Goal: Task Accomplishment & Management: Use online tool/utility

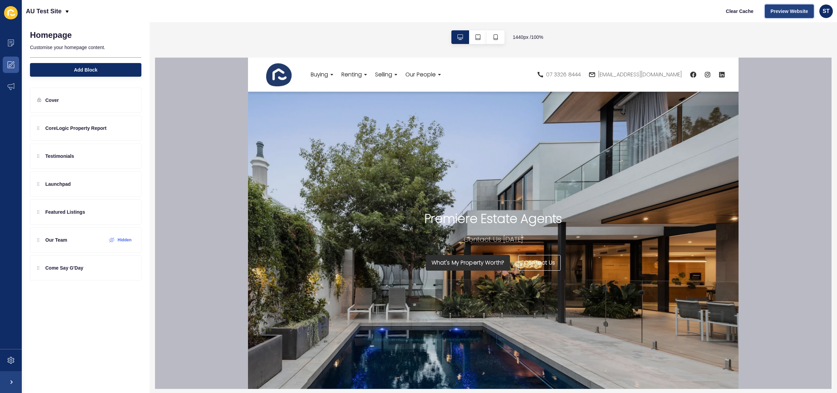
click at [798, 11] on span "Preview Website" at bounding box center [789, 11] width 37 height 7
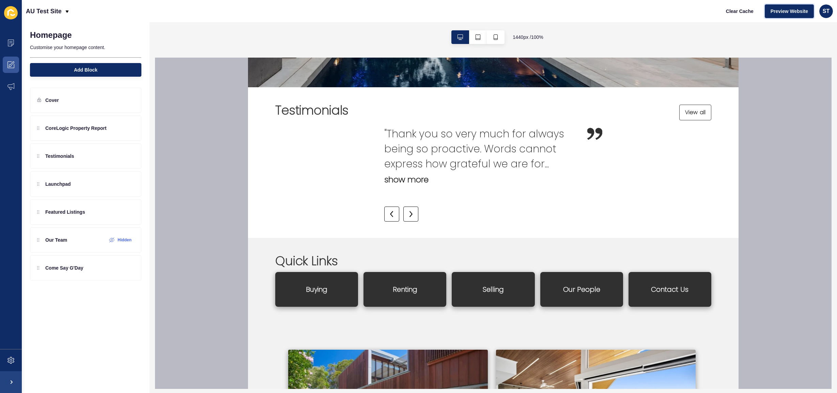
scroll to position [303, 0]
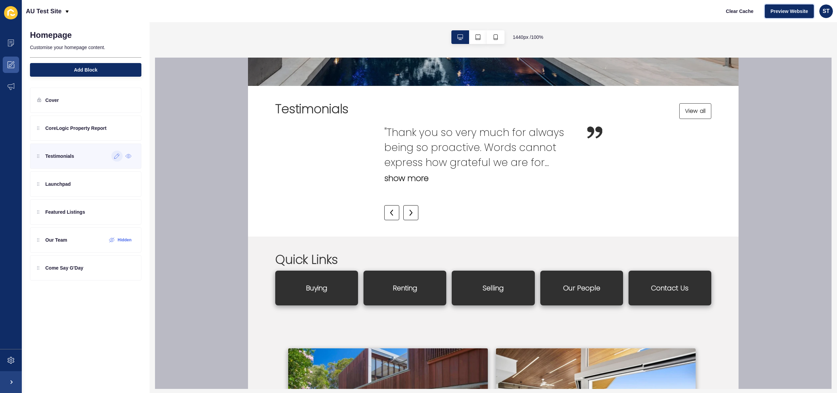
click at [118, 156] on icon at bounding box center [117, 155] width 6 height 5
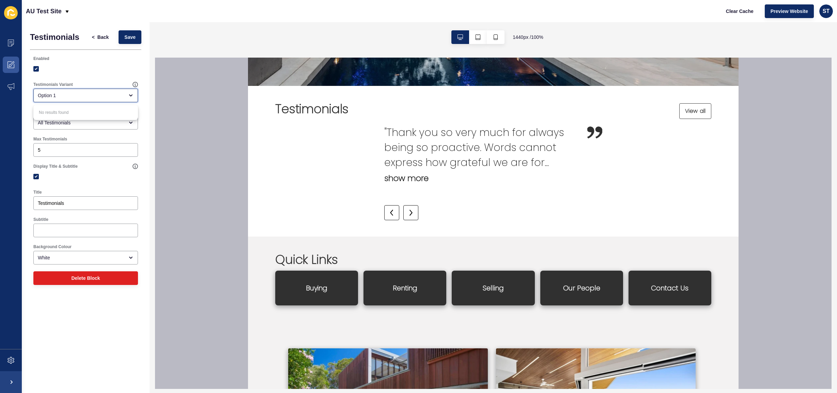
click at [77, 95] on div "Option 1" at bounding box center [81, 95] width 86 height 7
click at [78, 91] on div "Option 1" at bounding box center [85, 96] width 105 height 14
click at [86, 263] on div "White" at bounding box center [85, 258] width 105 height 14
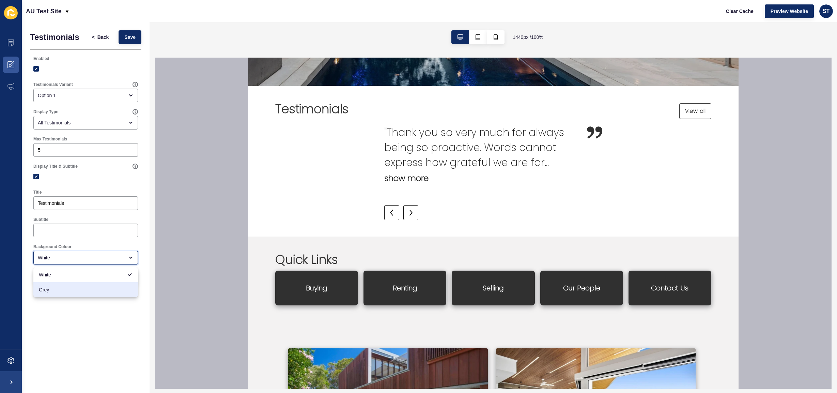
click at [69, 292] on span "Grey" at bounding box center [86, 289] width 94 height 7
type input "Grey"
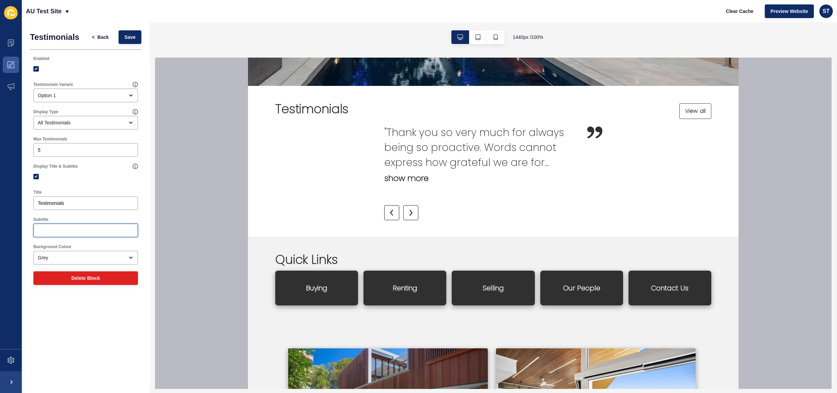
click at [70, 229] on input "Subtitle" at bounding box center [86, 230] width 96 height 7
type input "See what our clients say"
click at [137, 34] on button "Save" at bounding box center [130, 37] width 23 height 14
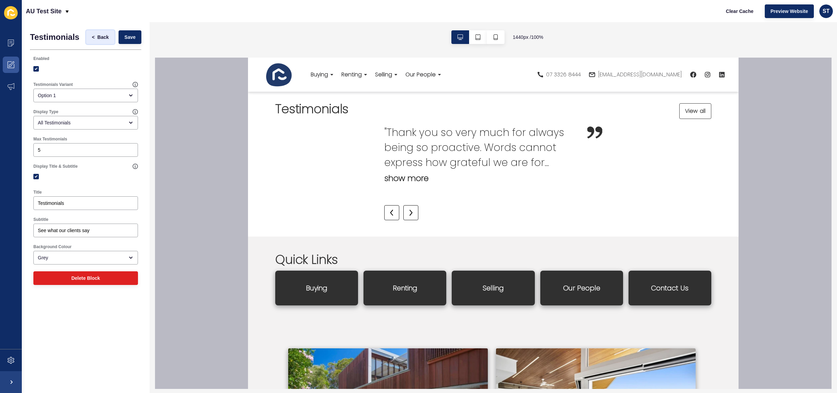
click at [99, 37] on span "Back" at bounding box center [102, 37] width 11 height 7
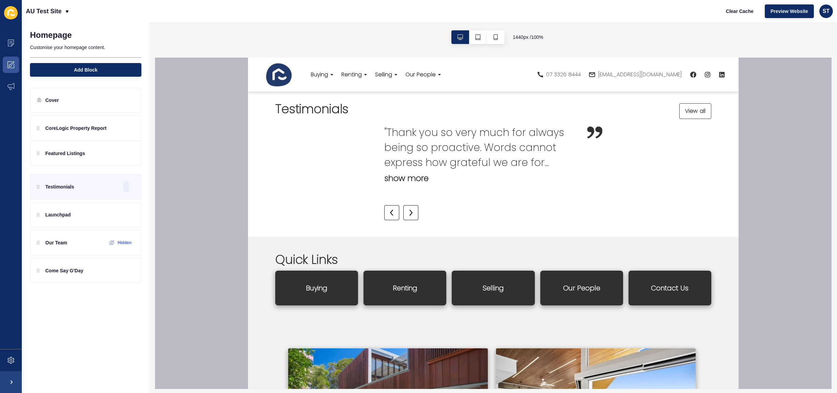
drag, startPoint x: 35, startPoint y: 212, endPoint x: 34, endPoint y: 147, distance: 65.1
click at [34, 147] on div "CoreLogic Property Report Testimonials Launchpad Featured Listings Our Team Hid…" at bounding box center [85, 184] width 111 height 137
click at [476, 40] on icon "button" at bounding box center [478, 36] width 5 height 5
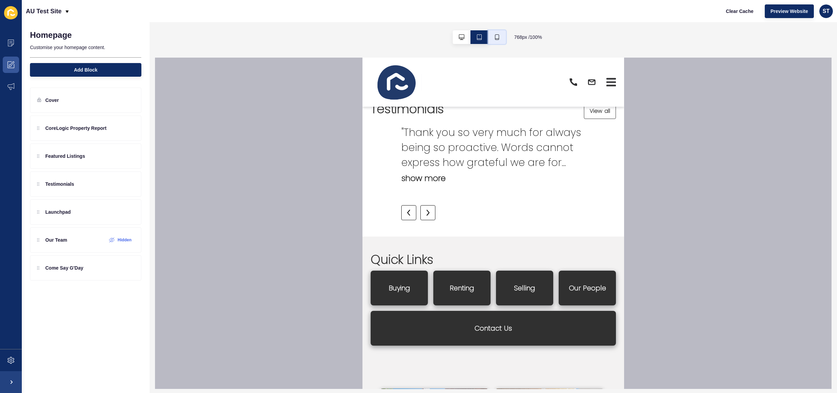
click at [494, 38] on icon "button" at bounding box center [496, 36] width 5 height 5
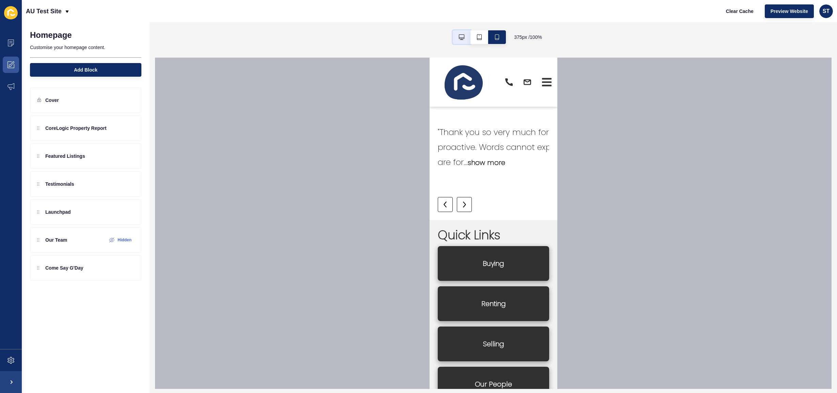
click at [458, 34] on button "button" at bounding box center [462, 37] width 18 height 14
